Goal: Navigation & Orientation: Find specific page/section

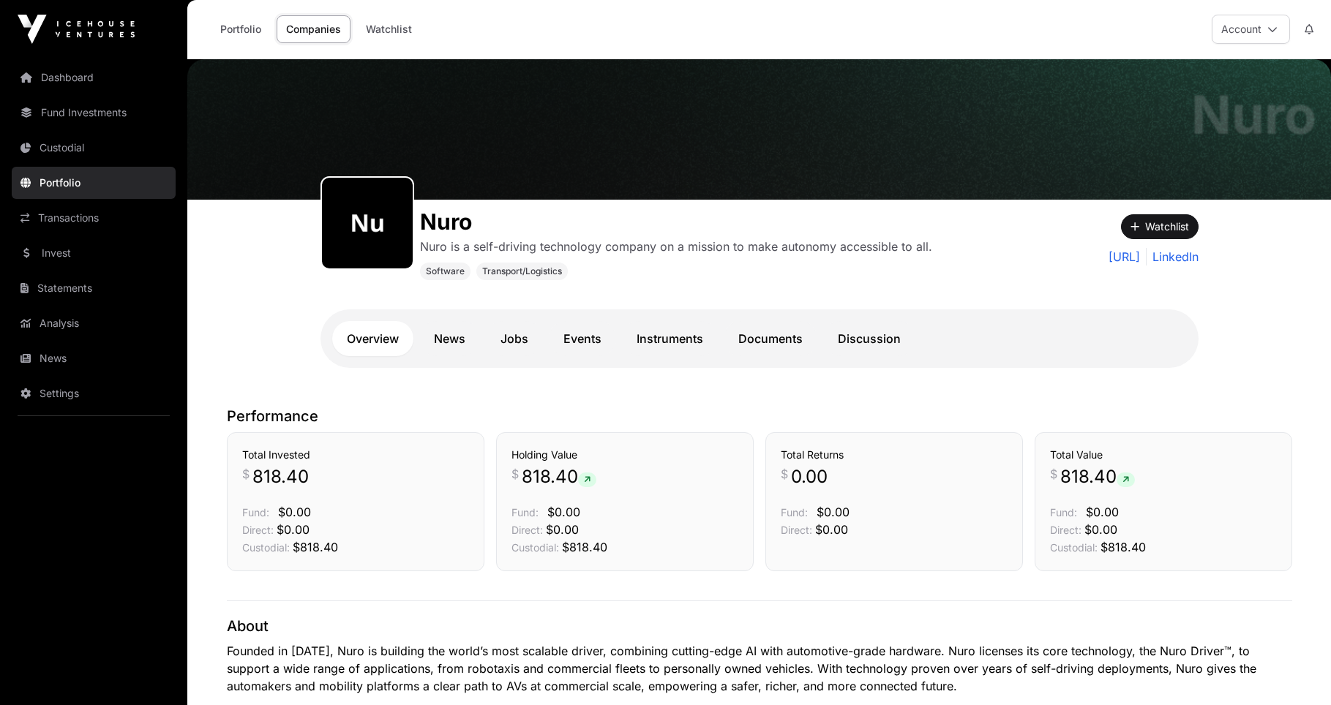
scroll to position [71, 0]
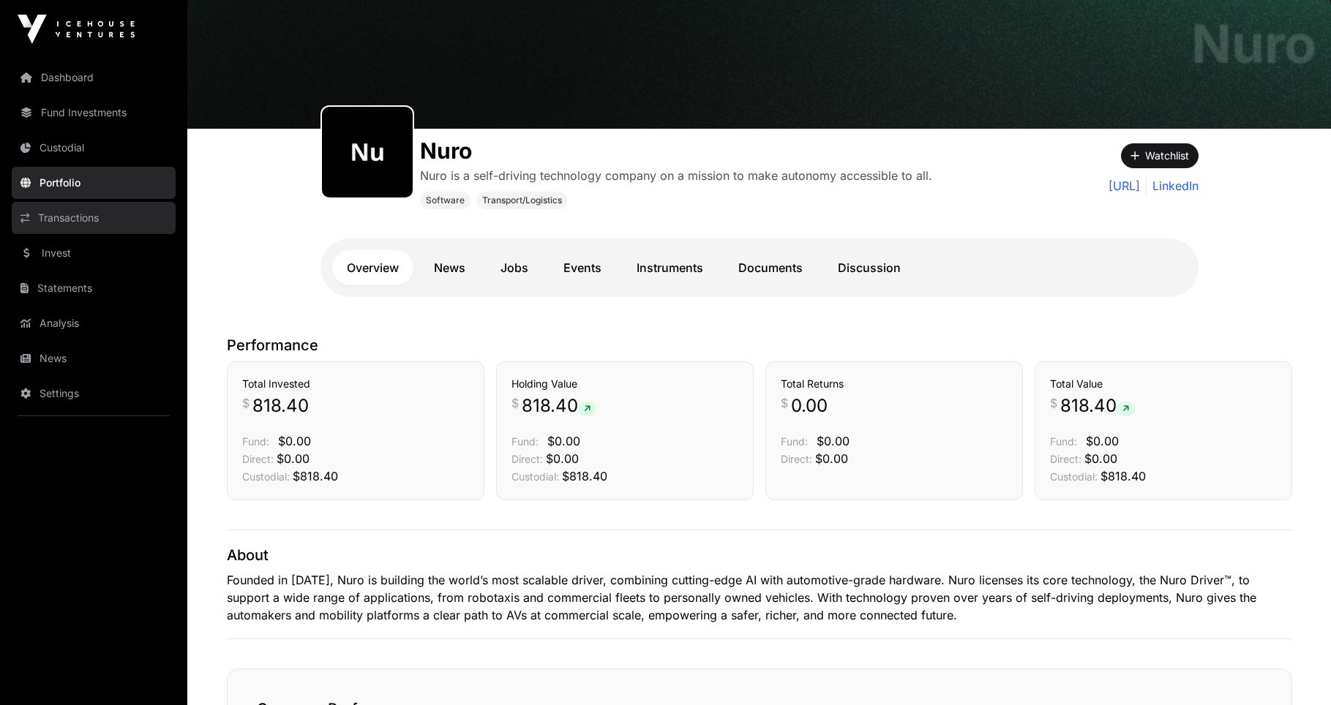
drag, startPoint x: 53, startPoint y: 214, endPoint x: 467, endPoint y: 301, distance: 422.4
click at [54, 214] on link "Transactions" at bounding box center [94, 218] width 164 height 32
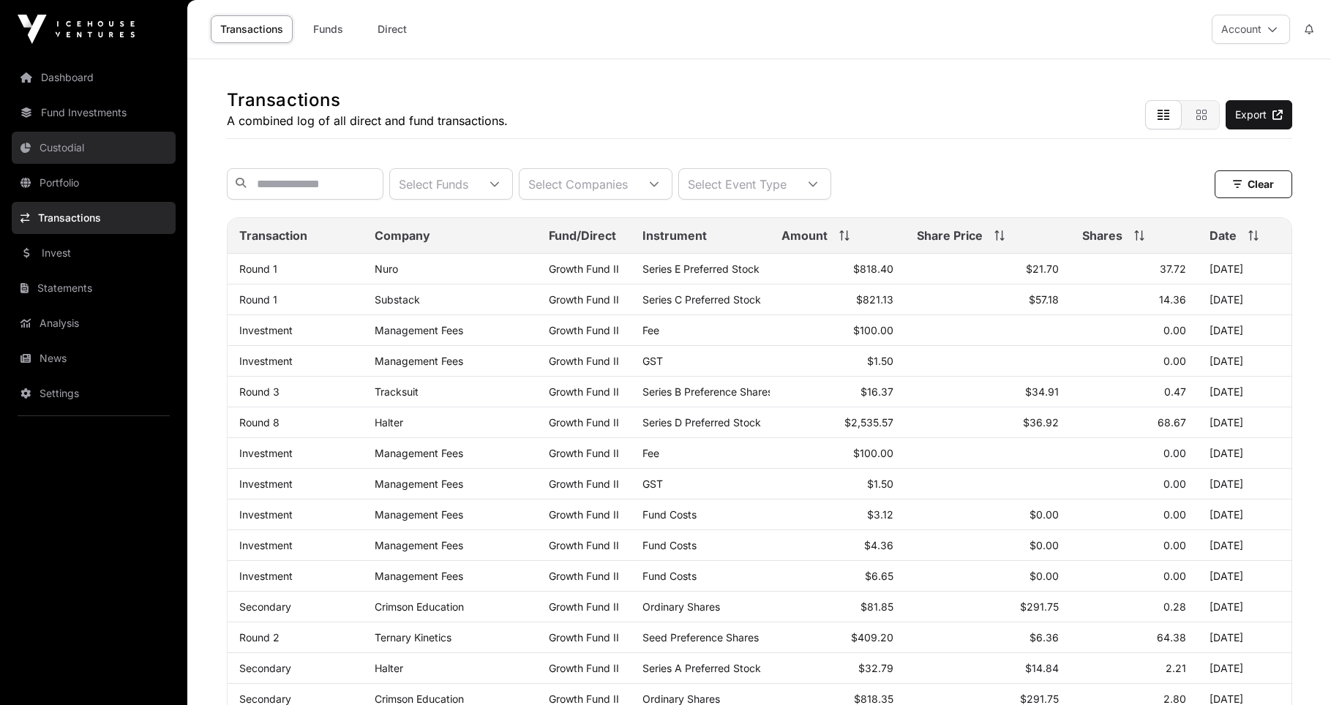
click at [67, 150] on link "Custodial" at bounding box center [94, 148] width 164 height 32
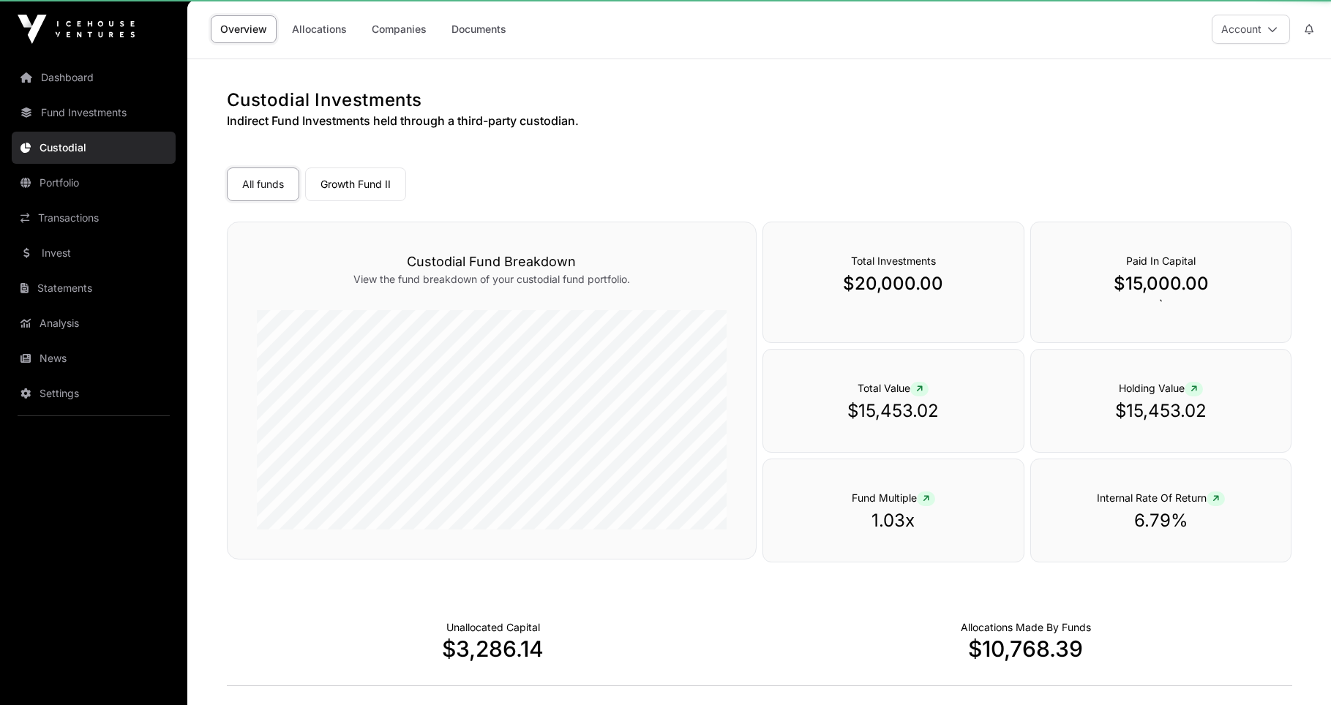
click at [77, 186] on link "Portfolio" at bounding box center [94, 183] width 164 height 32
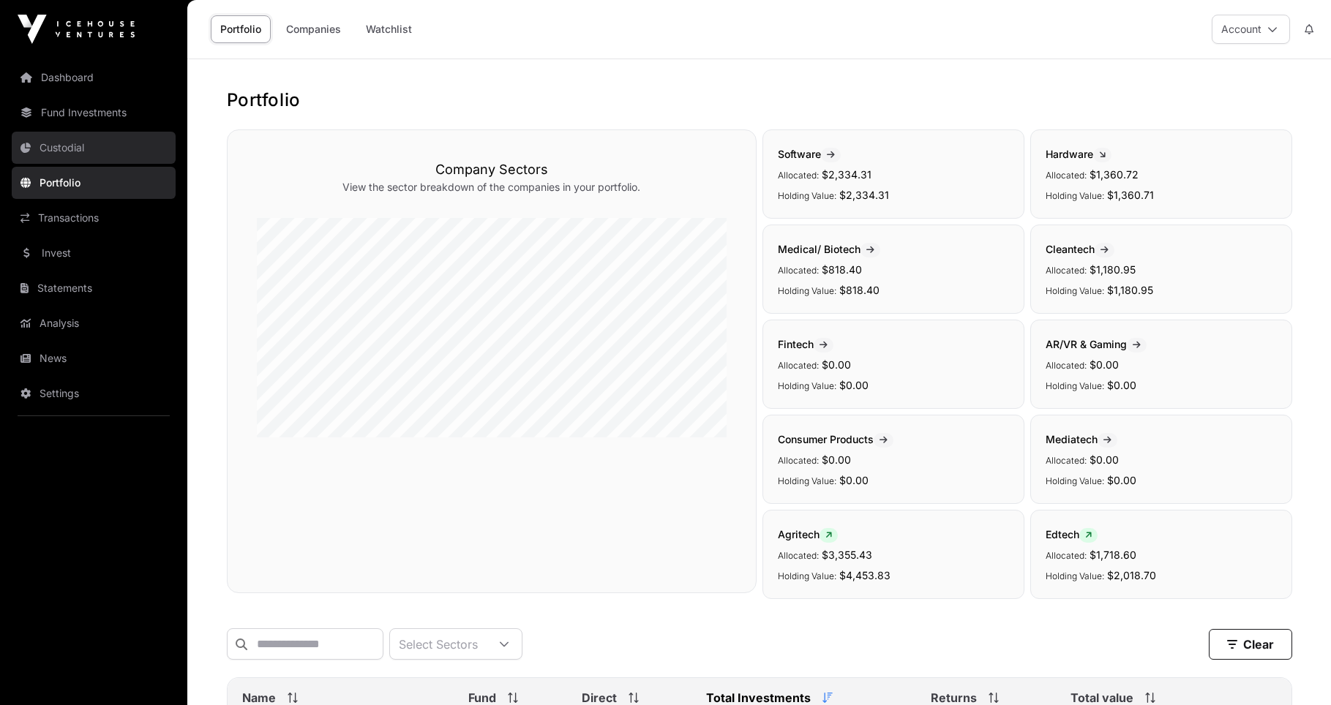
click at [81, 140] on link "Custodial" at bounding box center [94, 148] width 164 height 32
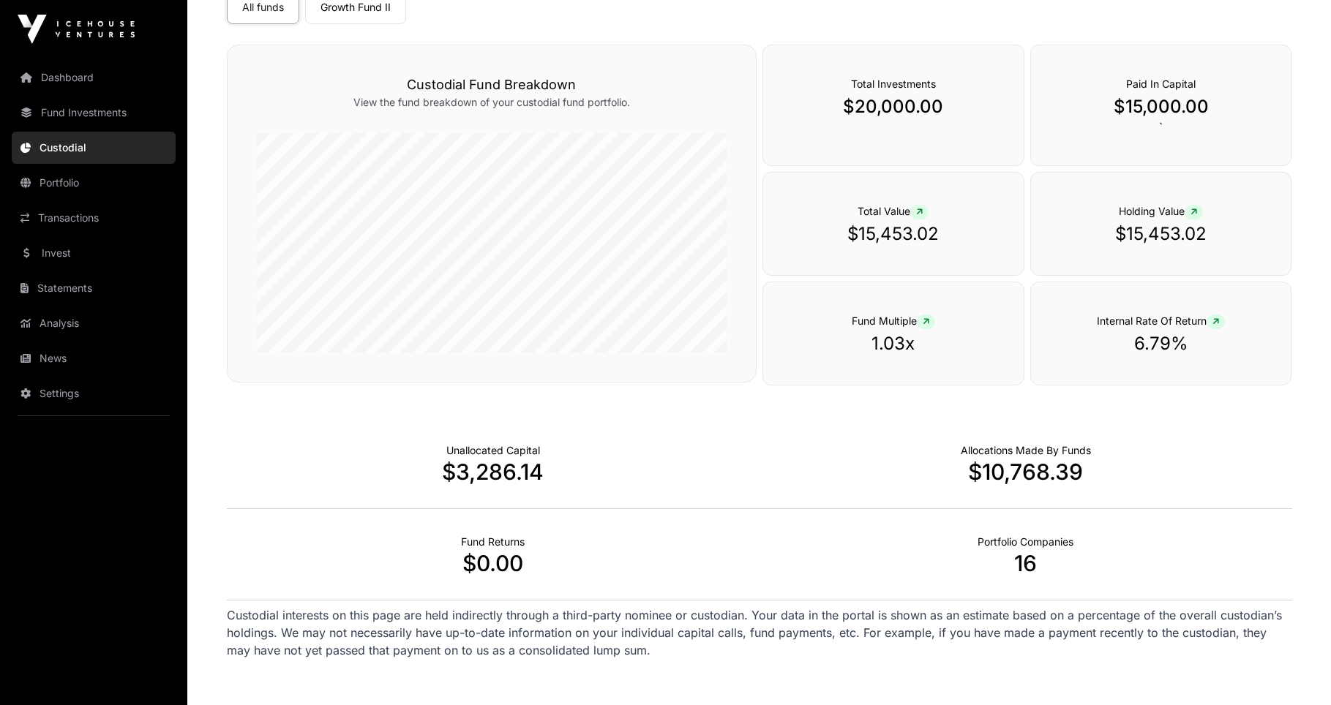
scroll to position [257, 0]
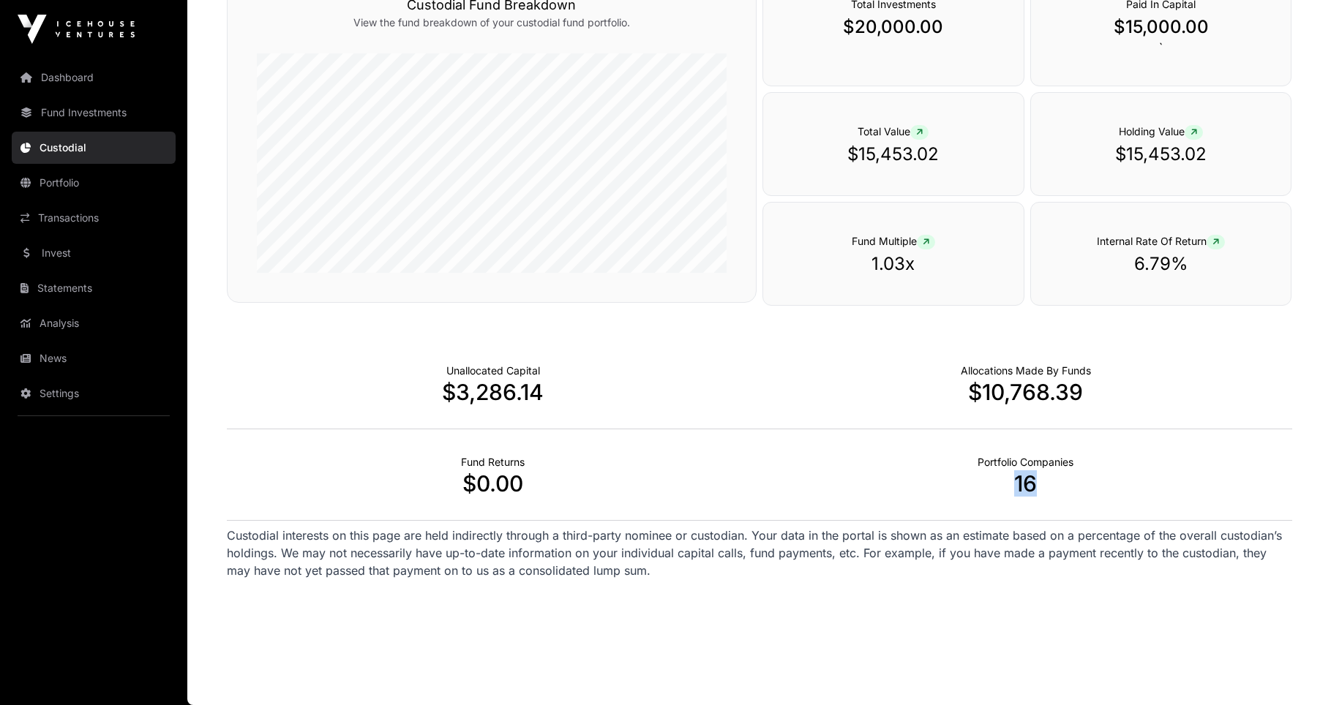
drag, startPoint x: 1045, startPoint y: 481, endPoint x: 1011, endPoint y: 480, distance: 34.4
click at [1011, 480] on p "16" at bounding box center [1025, 483] width 533 height 26
click at [1026, 511] on div "Portfolio Companies 16" at bounding box center [1025, 474] width 533 height 91
